Goal: Navigation & Orientation: Find specific page/section

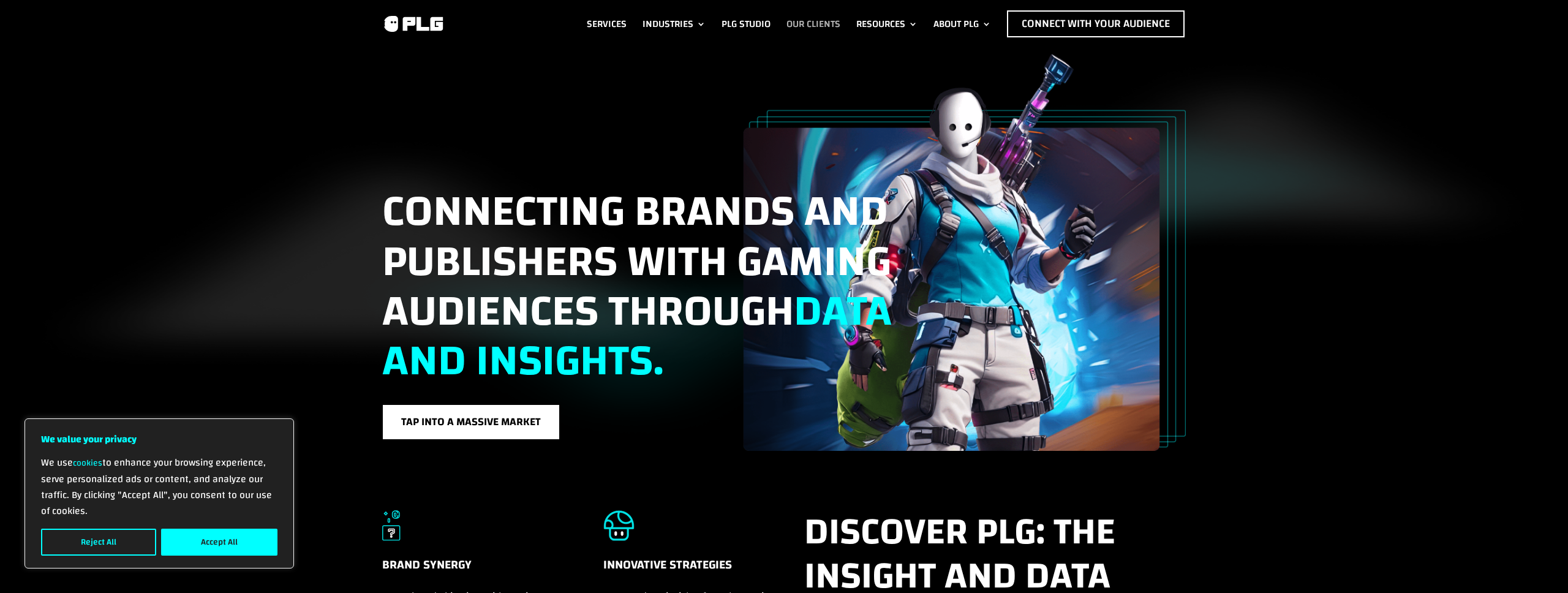
click at [791, 21] on link "Our Clients" at bounding box center [814, 24] width 54 height 27
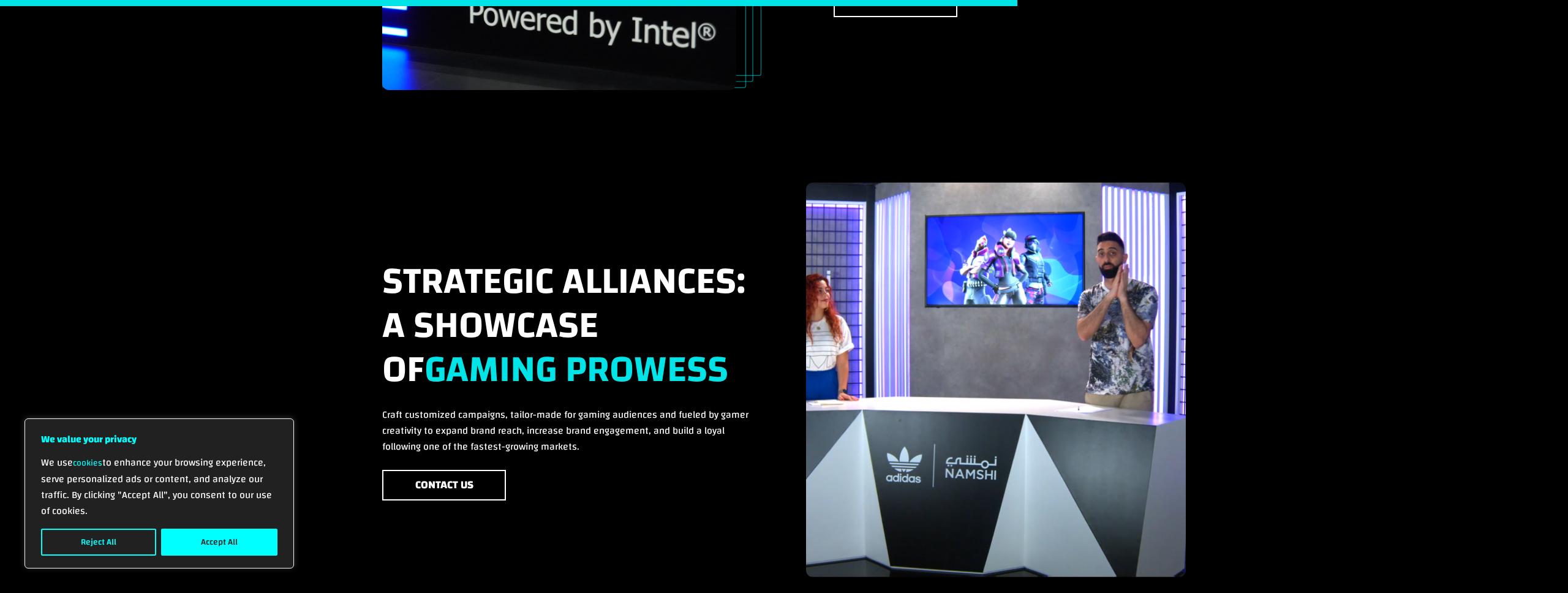
scroll to position [1623, 0]
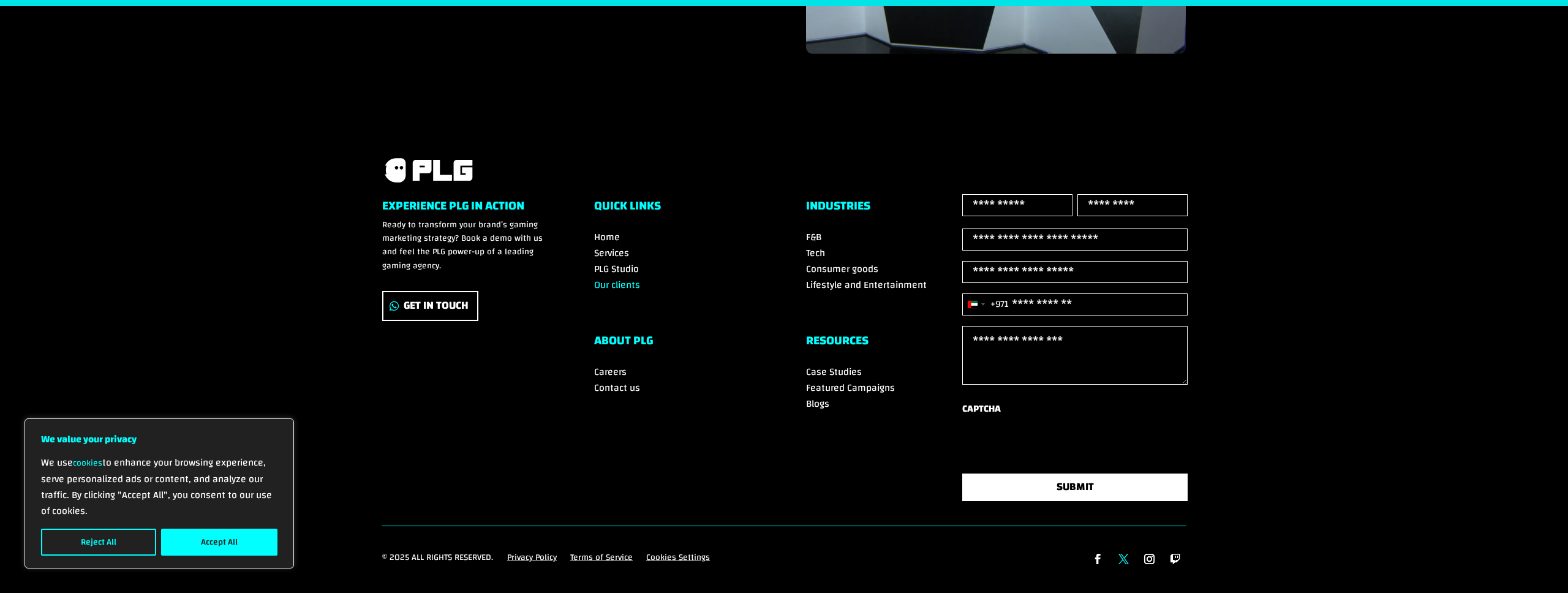
click at [1118, 558] on link "Follow" at bounding box center [1124, 559] width 21 height 21
click at [610, 244] on span "Services" at bounding box center [612, 253] width 35 height 18
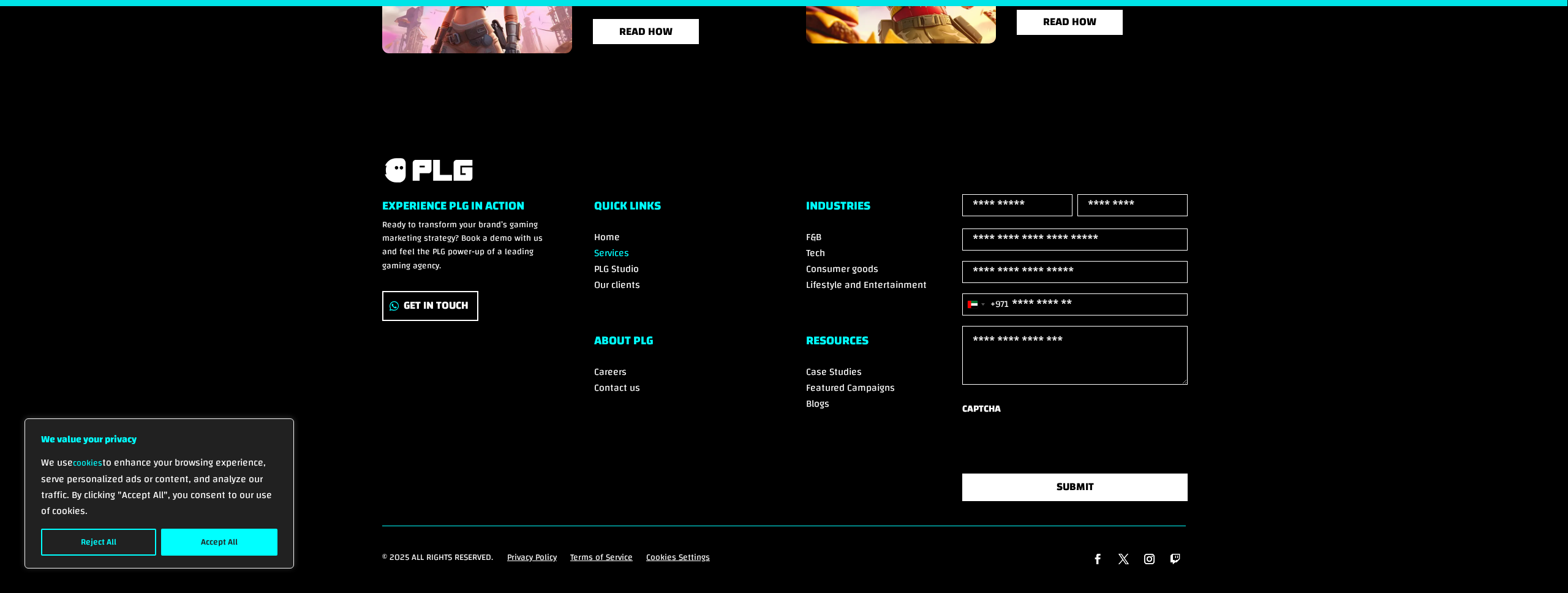
scroll to position [2768, 0]
